Goal: Task Accomplishment & Management: Manage account settings

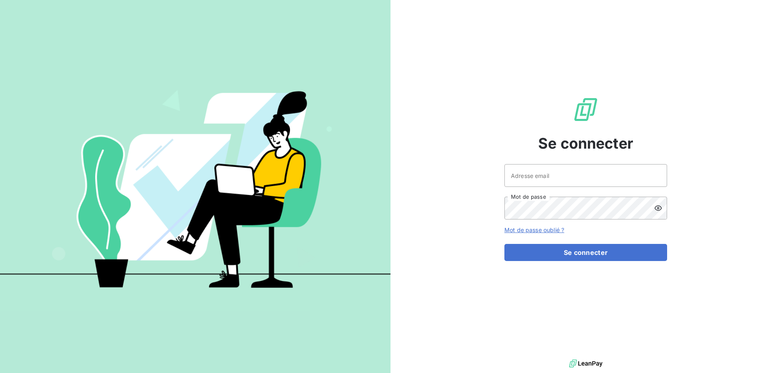
click at [539, 188] on div "Adresse email Mot de passe" at bounding box center [586, 191] width 163 height 55
click at [549, 179] on input "Adresse email" at bounding box center [586, 175] width 163 height 23
type input "admin@demo"
click at [505, 244] on button "Se connecter" at bounding box center [586, 252] width 163 height 17
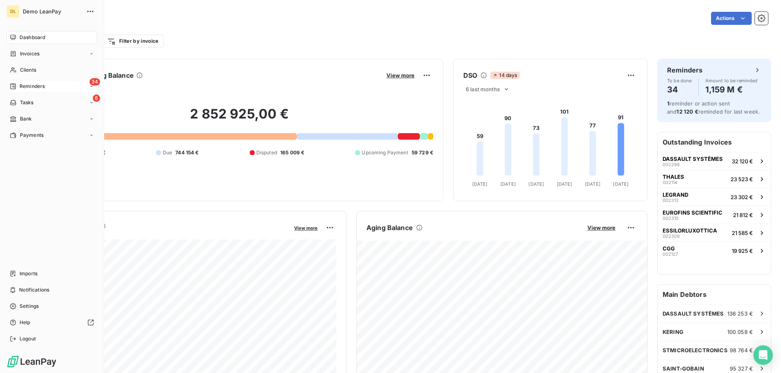
click at [32, 87] on span "Reminders" at bounding box center [32, 86] width 25 height 7
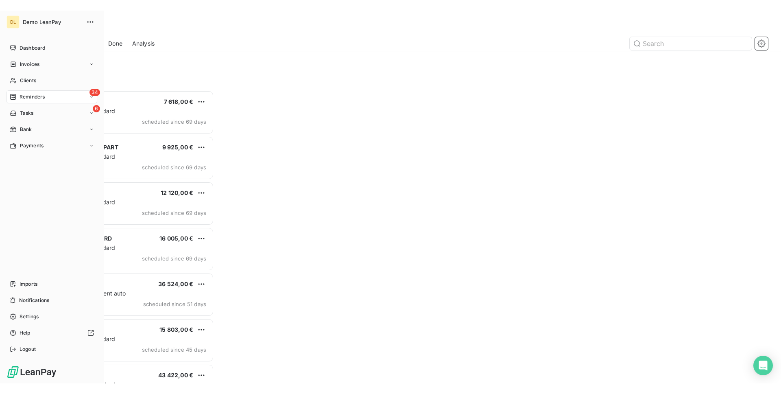
scroll to position [293, 175]
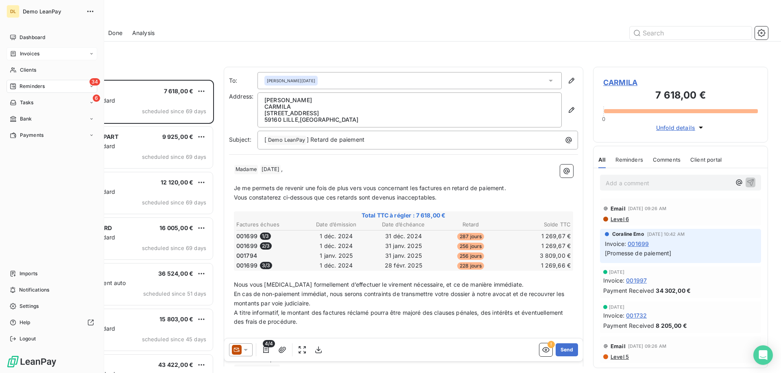
click at [48, 48] on div "Invoices" at bounding box center [52, 53] width 91 height 13
click at [52, 42] on div "Dashboard" at bounding box center [52, 37] width 91 height 13
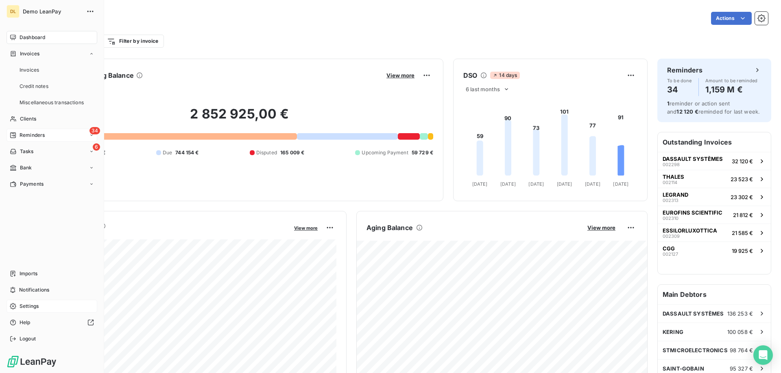
click at [50, 300] on div "Settings" at bounding box center [52, 305] width 91 height 13
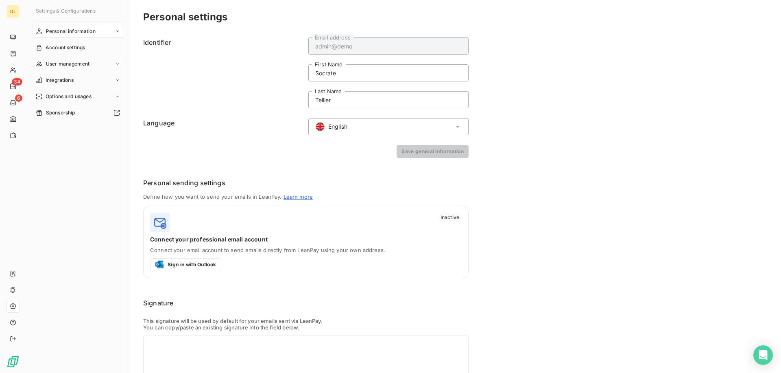
click at [353, 117] on form "Identifier admin@demo Email address Socrate First Name [PERSON_NAME] Last Name …" at bounding box center [305, 97] width 325 height 120
click at [347, 128] on span "English" at bounding box center [337, 126] width 19 height 8
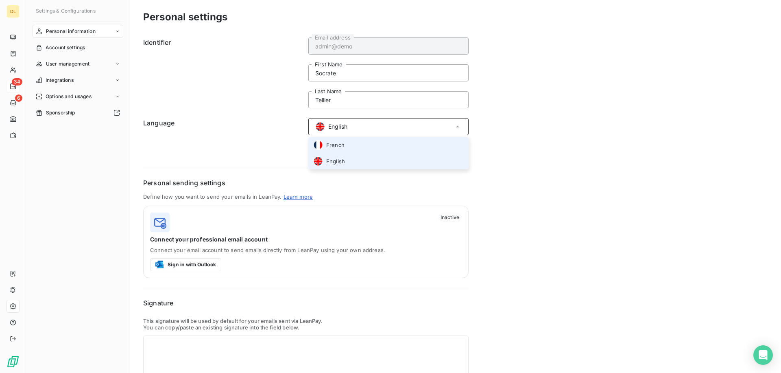
click at [347, 147] on li "French" at bounding box center [388, 145] width 160 height 16
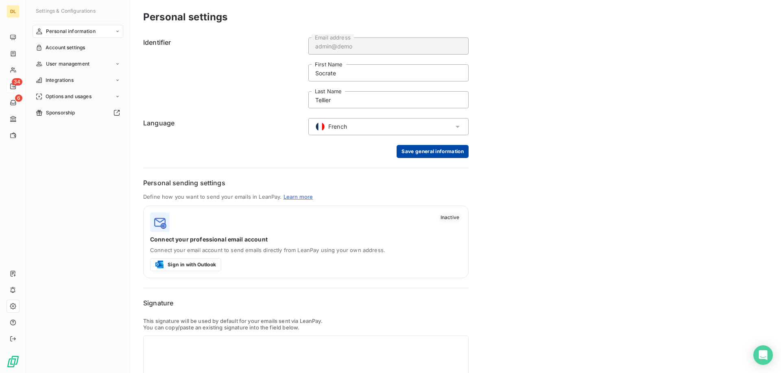
click at [415, 152] on button "Save general information" at bounding box center [433, 151] width 72 height 13
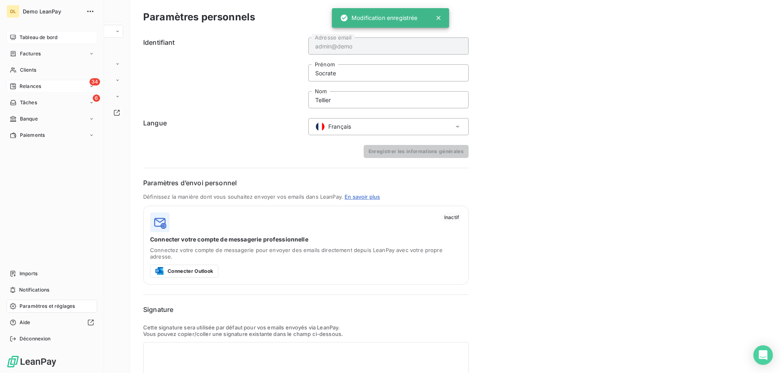
click at [30, 36] on span "Tableau de bord" at bounding box center [39, 37] width 38 height 7
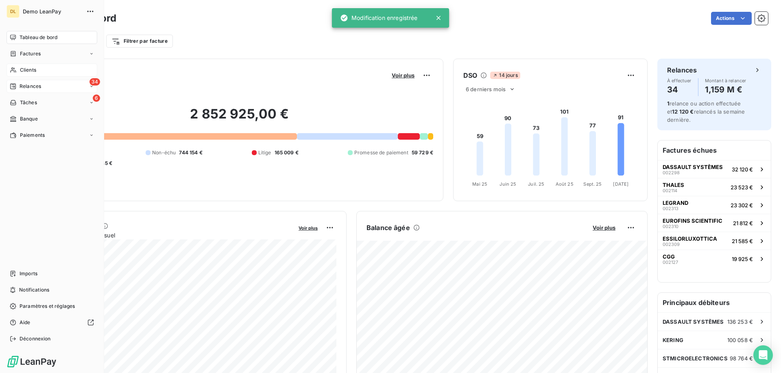
click at [54, 72] on div "Clients" at bounding box center [52, 69] width 91 height 13
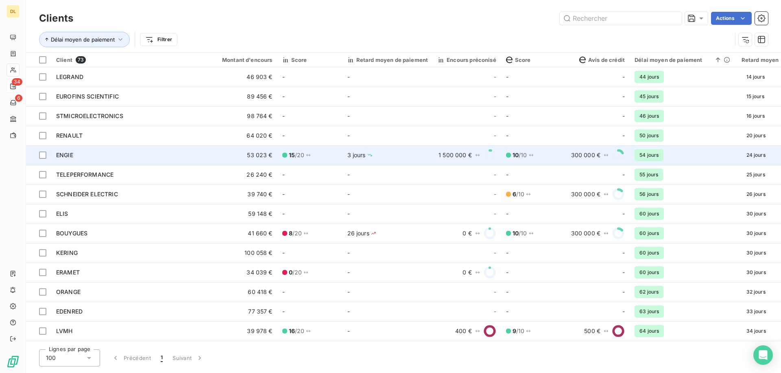
click at [345, 157] on td "3 jours" at bounding box center [388, 155] width 91 height 20
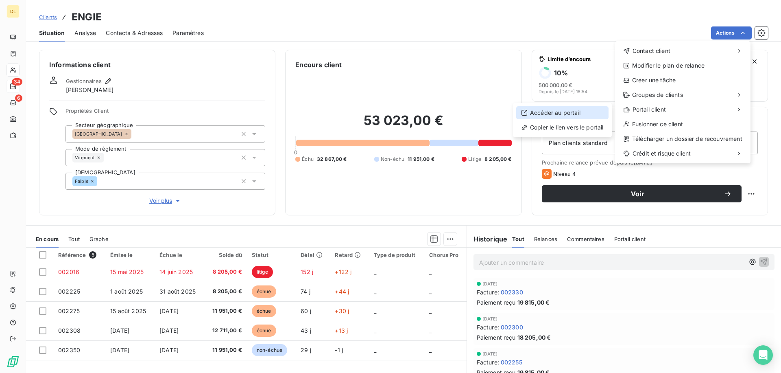
click at [575, 110] on div "Accéder au portail" at bounding box center [562, 112] width 92 height 13
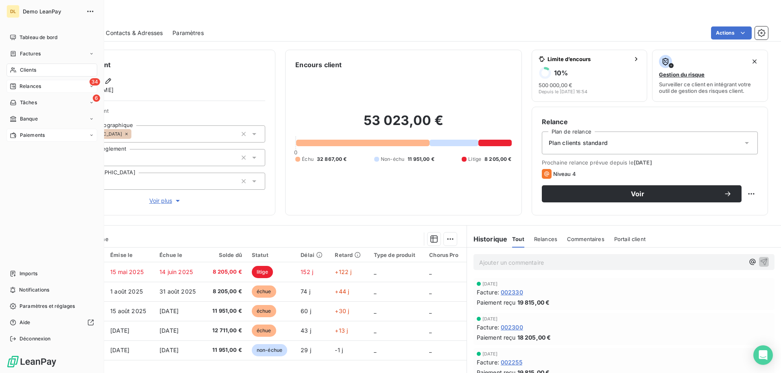
click at [47, 136] on div "Paiements" at bounding box center [52, 135] width 91 height 13
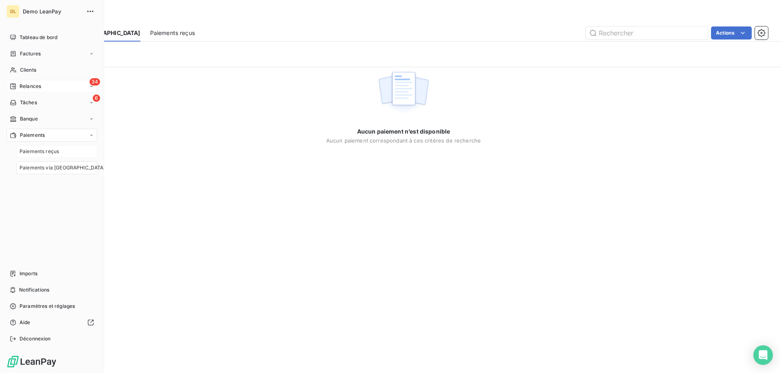
click at [29, 153] on span "Paiements reçus" at bounding box center [39, 151] width 39 height 7
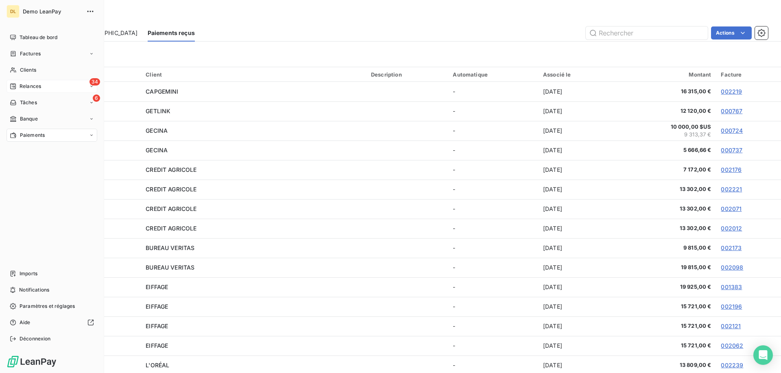
click at [31, 131] on span "Paiements" at bounding box center [32, 134] width 25 height 7
click at [44, 167] on span "Paiements via [GEOGRAPHIC_DATA]" at bounding box center [63, 167] width 86 height 7
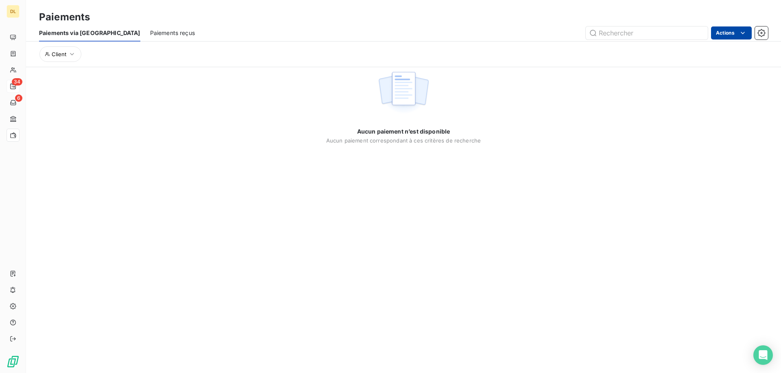
click at [728, 28] on html "DL 34 6 Paiements Paiements via le Portail Paiements reçus Actions Client Aucun…" at bounding box center [390, 186] width 781 height 373
click at [546, 84] on html "DL 34 6 Paiements Paiements via le Portail Paiements reçus Actions Exporter les…" at bounding box center [390, 186] width 781 height 373
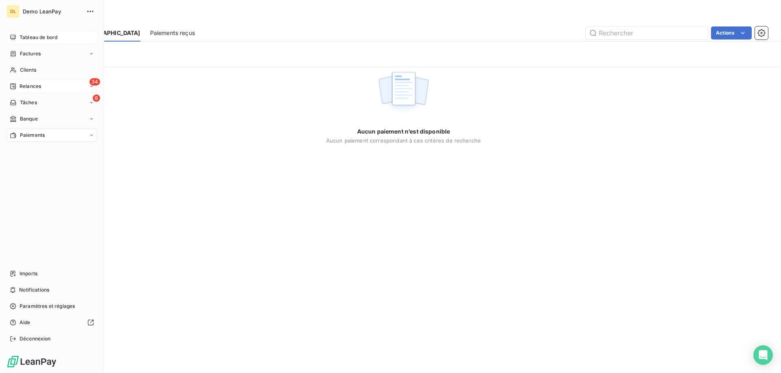
click at [28, 38] on span "Tableau de bord" at bounding box center [39, 37] width 38 height 7
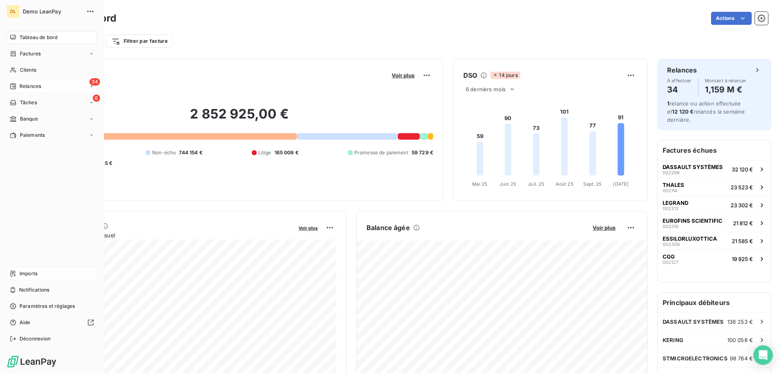
click at [60, 276] on div "Imports" at bounding box center [52, 273] width 91 height 13
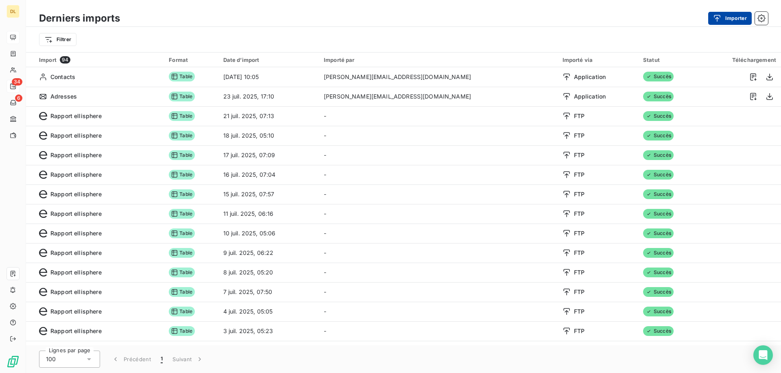
click at [729, 13] on button "Importer" at bounding box center [730, 18] width 44 height 13
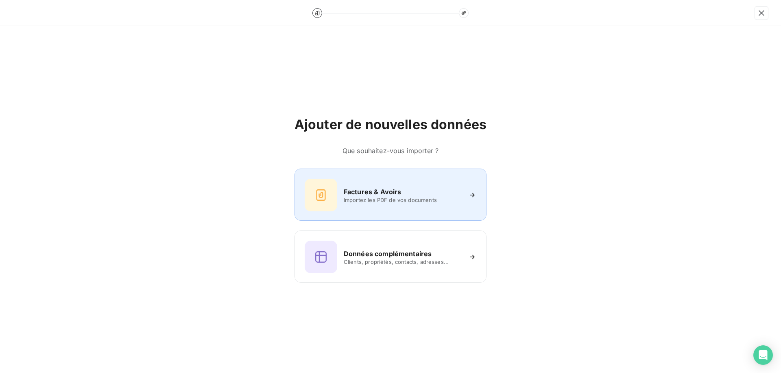
click at [398, 200] on span "Importez les PDF de vos documents" at bounding box center [403, 200] width 118 height 7
